Goal: Task Accomplishment & Management: Use online tool/utility

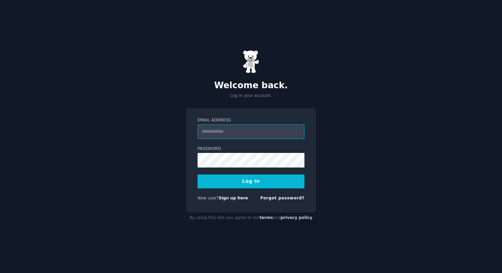
type input "**********"
click at [248, 188] on button "Log In" at bounding box center [250, 182] width 107 height 14
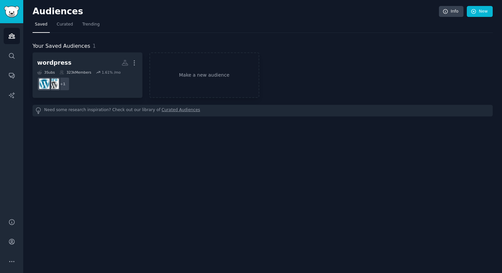
click at [320, 22] on nav "Saved Curated Trending" at bounding box center [263, 26] width 460 height 14
click at [201, 80] on link "Make a new audience" at bounding box center [204, 74] width 110 height 45
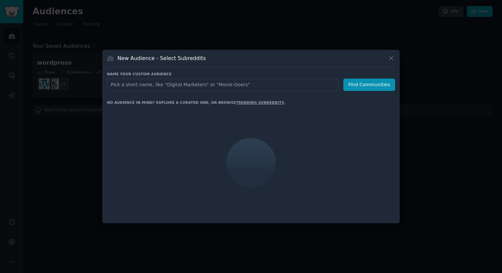
click at [197, 87] on input "text" at bounding box center [223, 85] width 232 height 12
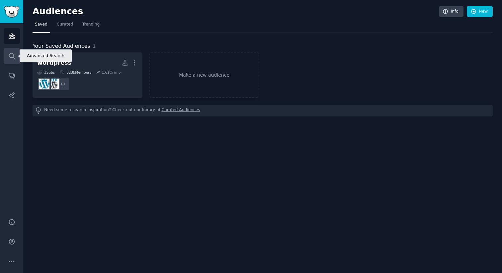
click at [9, 57] on icon "Sidebar" at bounding box center [11, 55] width 5 height 5
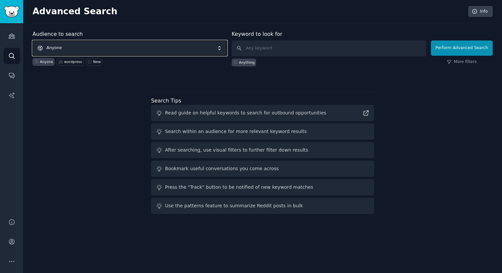
click at [192, 50] on span "Anyone" at bounding box center [130, 47] width 194 height 15
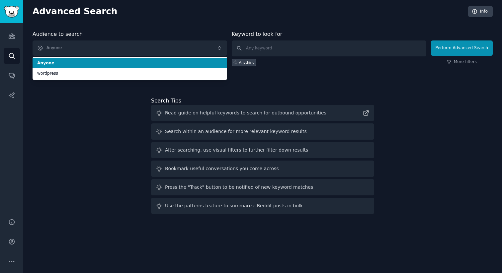
click at [195, 39] on div "Audience to search Anyone Anyone wordpress Anyone wordpress New" at bounding box center [130, 48] width 194 height 36
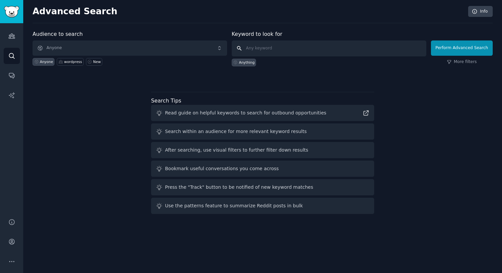
click at [271, 51] on input "text" at bounding box center [329, 48] width 194 height 16
click at [299, 46] on input "text" at bounding box center [329, 48] width 194 height 16
type input "logic"
click at [14, 42] on link "Audiences" at bounding box center [12, 36] width 16 height 16
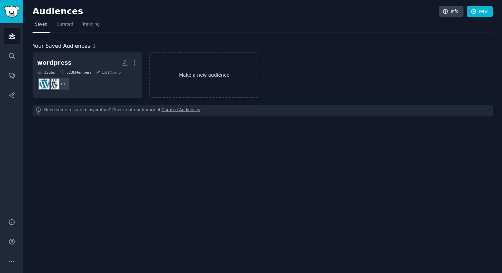
click at [231, 71] on link "Make a new audience" at bounding box center [204, 74] width 110 height 45
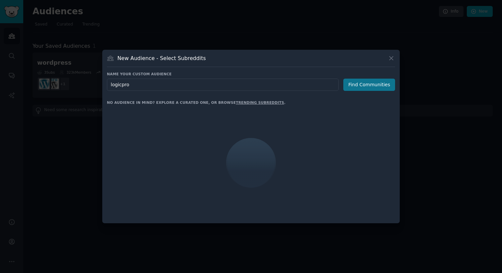
type input "logicpro"
click at [389, 84] on button "Find Communities" at bounding box center [369, 85] width 52 height 12
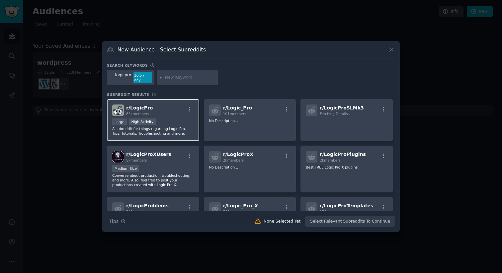
click at [169, 116] on div "r/ LogicPro 65k members Large High Activity A subreddit for things regarding Lo…" at bounding box center [153, 120] width 92 height 42
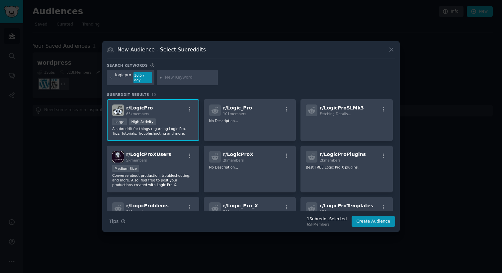
click at [198, 78] on input "text" at bounding box center [190, 78] width 50 height 6
type input "ableton"
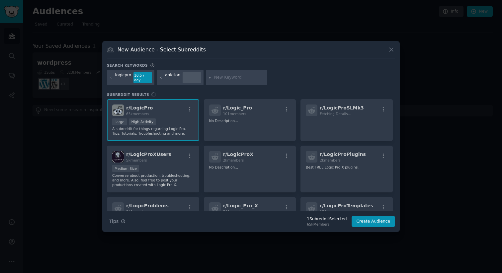
click at [233, 77] on input "text" at bounding box center [239, 78] width 50 height 6
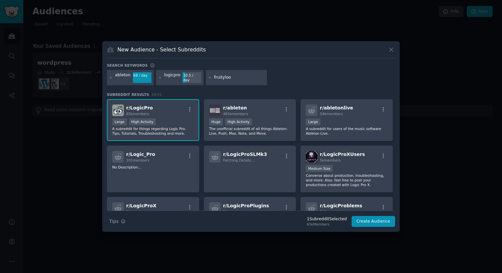
type input "fruityloop"
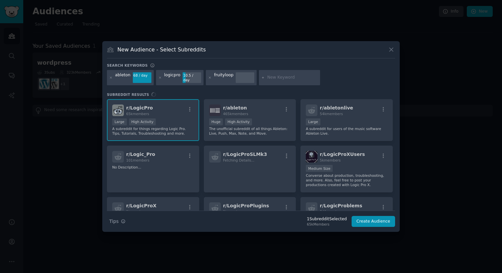
click at [259, 115] on div "r/ LogicPro 65k members Large High Activity A subreddit for things regarding Lo…" at bounding box center [251, 154] width 288 height 111
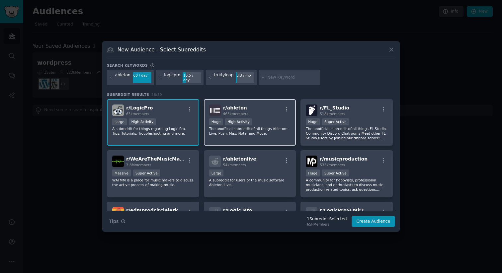
click at [271, 119] on div "Huge High Activity" at bounding box center [250, 122] width 82 height 8
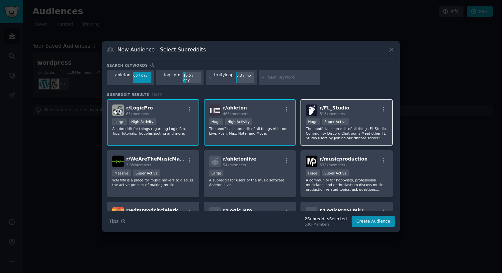
click at [347, 118] on div "Huge Super Active" at bounding box center [347, 122] width 82 height 8
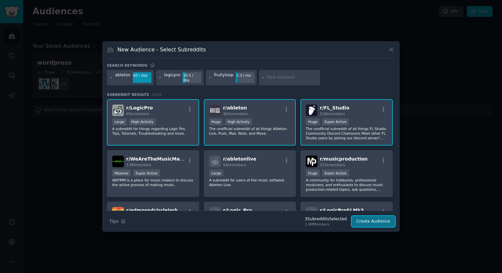
click at [368, 218] on button "Create Audience" at bounding box center [373, 221] width 44 height 11
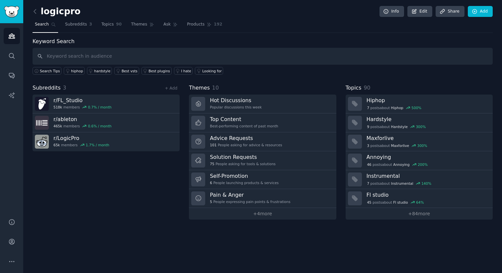
click at [315, 55] on input "text" at bounding box center [263, 56] width 460 height 17
type input "guitar"
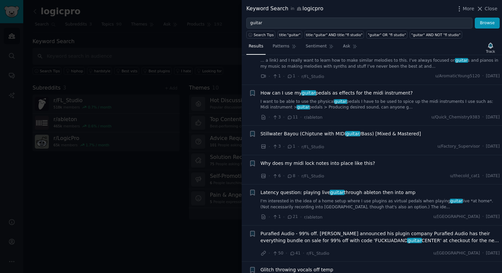
scroll to position [744, 0]
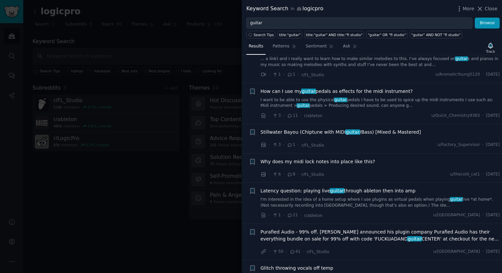
click at [375, 185] on li "+ Latency question: playing live guitar through ableton then into amp I'm inter…" at bounding box center [372, 203] width 260 height 41
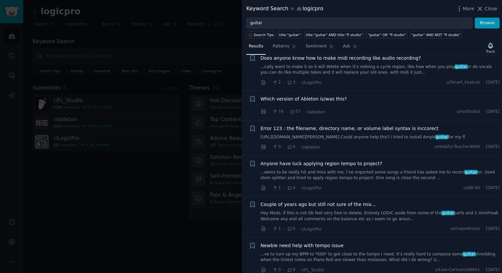
scroll to position [1445, 0]
